Goal: Information Seeking & Learning: Learn about a topic

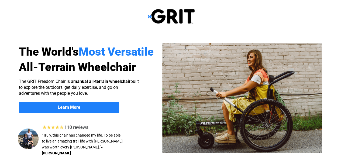
select select "US"
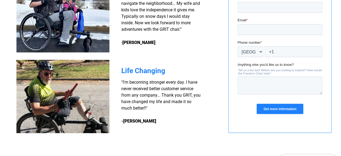
scroll to position [482, 0]
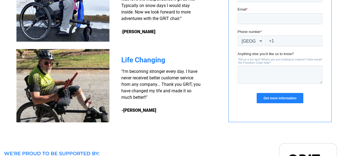
drag, startPoint x: 340, startPoint y: 7, endPoint x: 345, endPoint y: 8, distance: 5.2
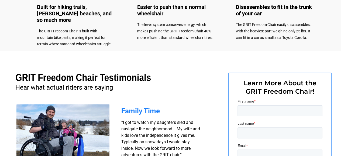
scroll to position [0, 0]
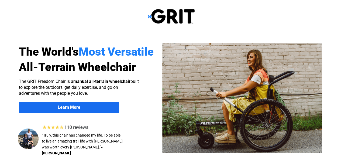
click at [72, 109] on strong "Learn More" at bounding box center [69, 107] width 23 height 5
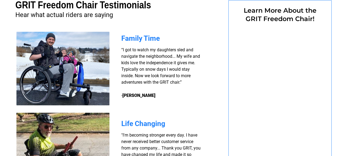
select select "US"
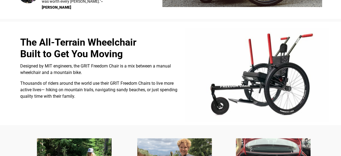
scroll to position [9, 0]
